Goal: Task Accomplishment & Management: Manage account settings

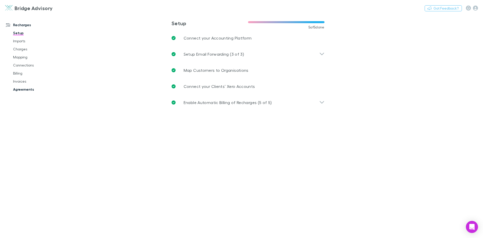
click at [21, 89] on link "Agreements" at bounding box center [38, 89] width 60 height 8
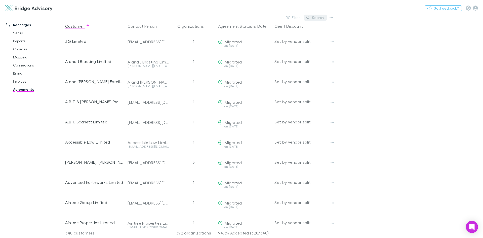
click at [319, 20] on div "Search" at bounding box center [315, 17] width 23 height 7
click at [318, 19] on button "Search" at bounding box center [315, 18] width 23 height 6
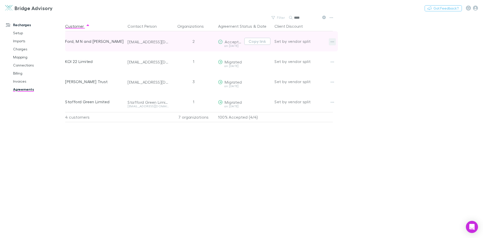
type input "****"
click at [335, 42] on button "button" at bounding box center [332, 41] width 7 height 7
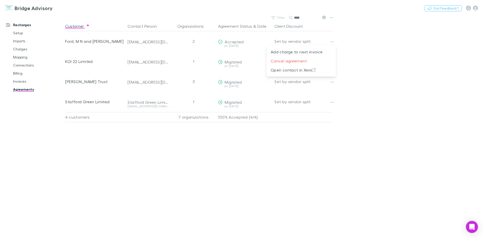
click at [367, 44] on div at bounding box center [241, 119] width 483 height 238
drag, startPoint x: 16, startPoint y: 80, endPoint x: 19, endPoint y: 79, distance: 2.9
click at [16, 80] on link "Invoices" at bounding box center [38, 81] width 60 height 8
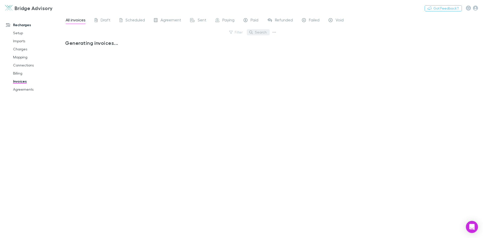
click at [259, 34] on button "Search" at bounding box center [258, 32] width 23 height 6
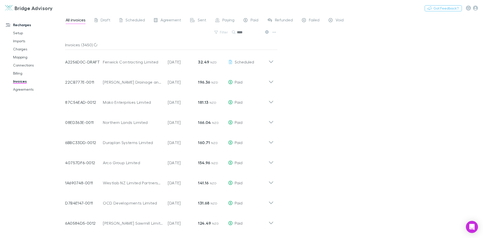
type input "****"
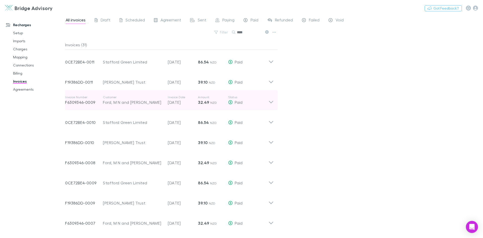
click at [270, 101] on icon at bounding box center [270, 100] width 5 height 10
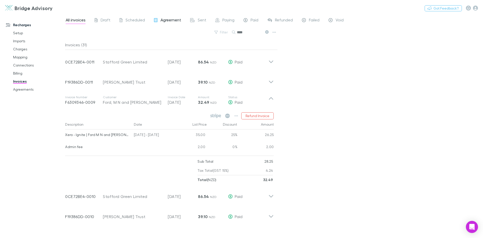
click at [173, 22] on span "Agreement" at bounding box center [170, 20] width 21 height 7
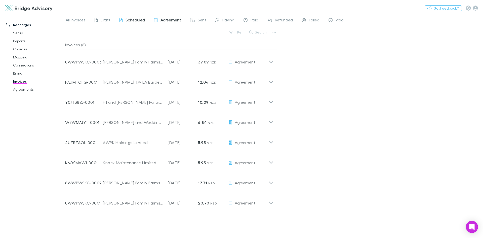
click at [129, 20] on span "Scheduled" at bounding box center [135, 20] width 19 height 7
